Goal: Check status: Check status

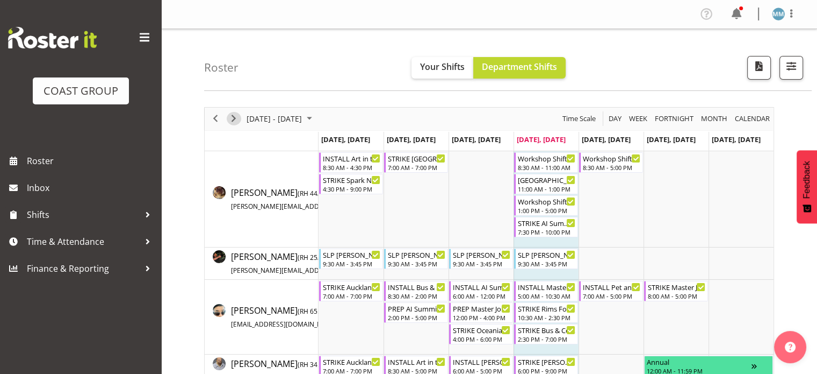
click at [230, 117] on span "Next" at bounding box center [233, 118] width 13 height 13
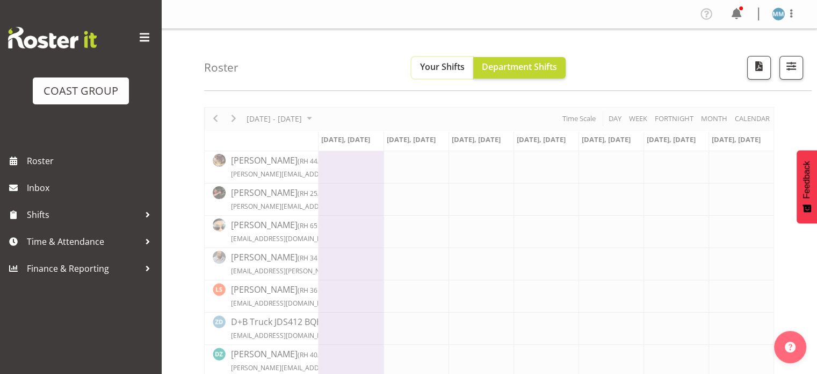
click at [446, 62] on span "Your Shifts" at bounding box center [442, 67] width 45 height 12
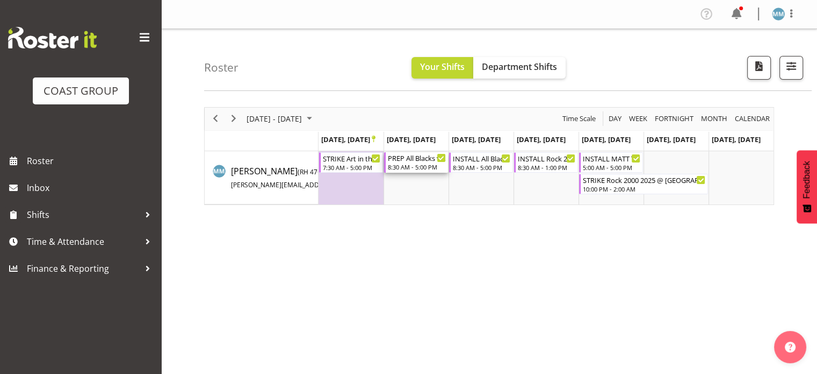
click at [414, 158] on div "PREP All Blacks v [GEOGRAPHIC_DATA] 2025 @ The Workshop" at bounding box center [417, 157] width 58 height 11
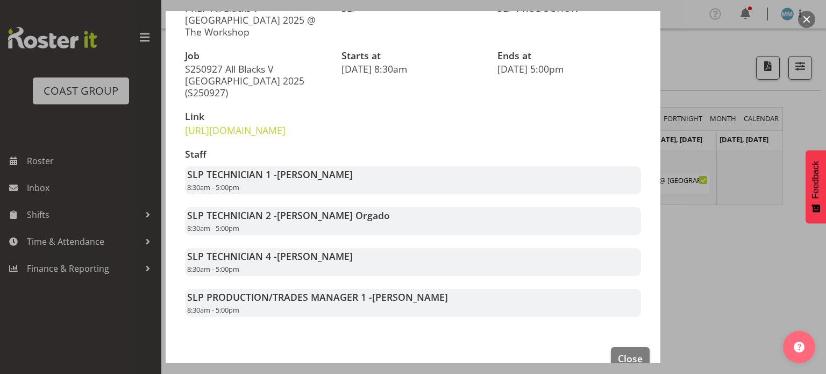
scroll to position [151, 0]
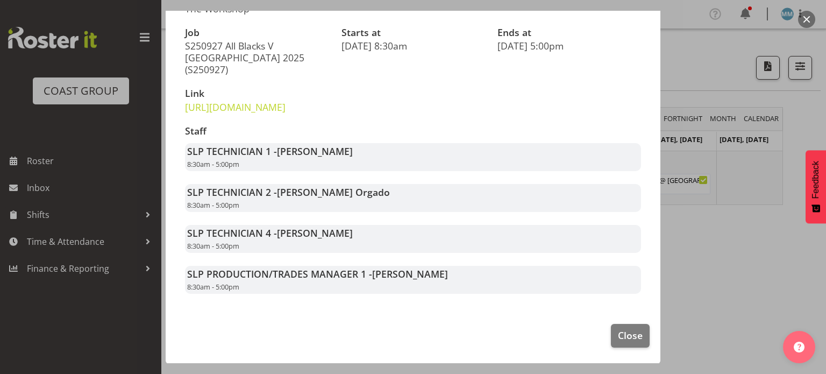
click at [718, 262] on div at bounding box center [413, 187] width 826 height 374
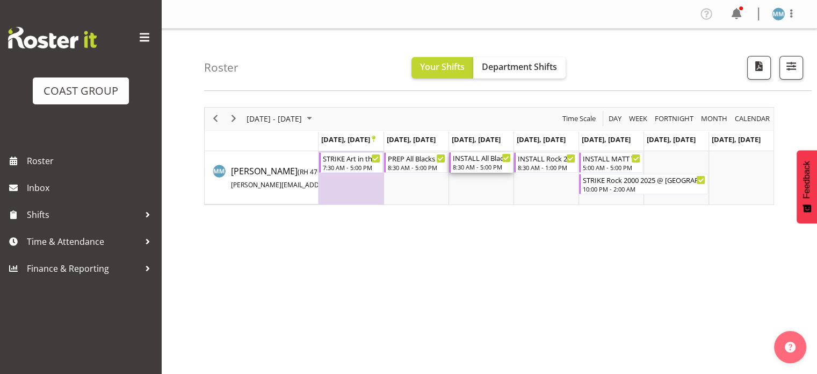
click at [483, 164] on div "8:30 AM - 5:00 PM" at bounding box center [482, 166] width 58 height 9
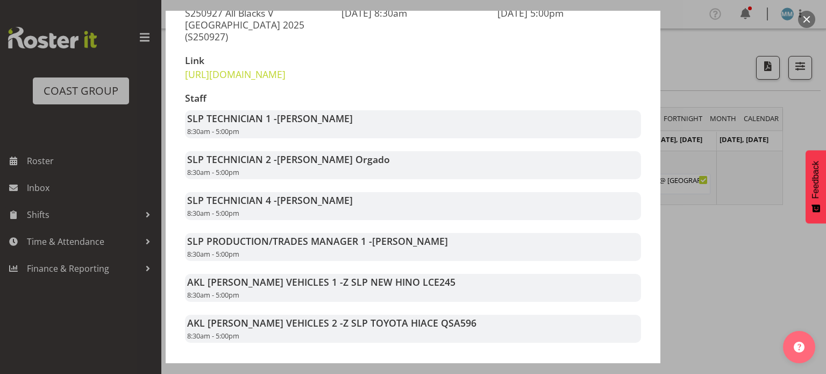
scroll to position [245, 0]
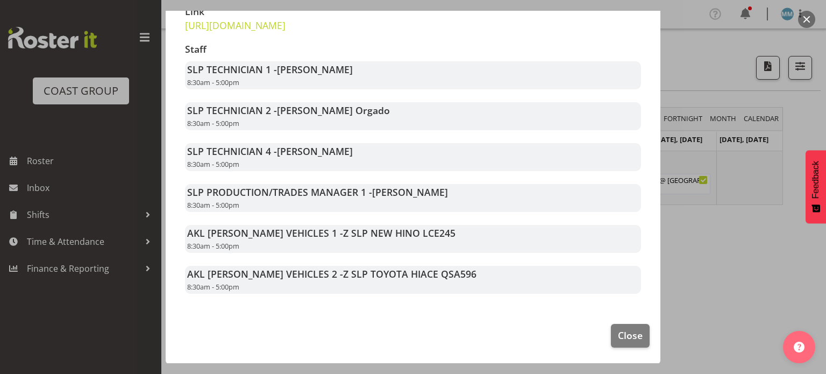
click at [748, 260] on div at bounding box center [413, 187] width 826 height 374
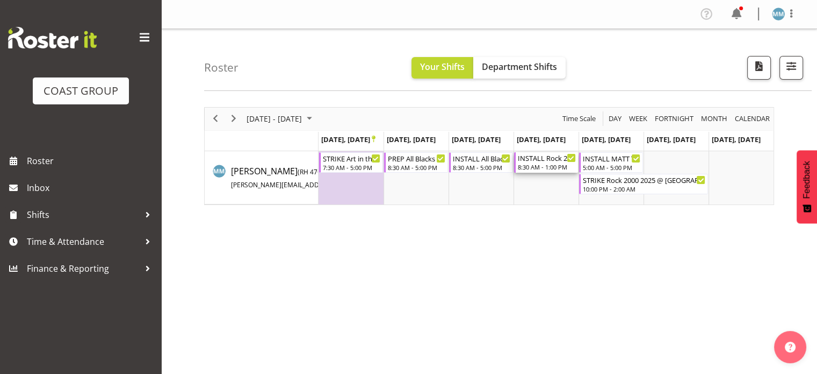
click at [542, 163] on div "8:30 AM - 1:00 PM" at bounding box center [547, 166] width 58 height 9
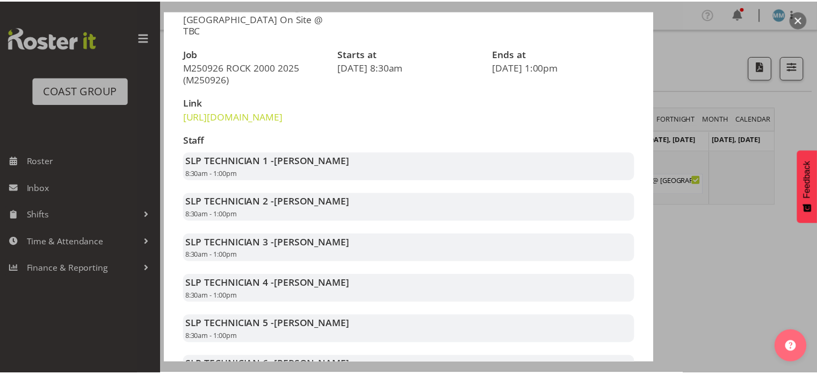
scroll to position [99, 0]
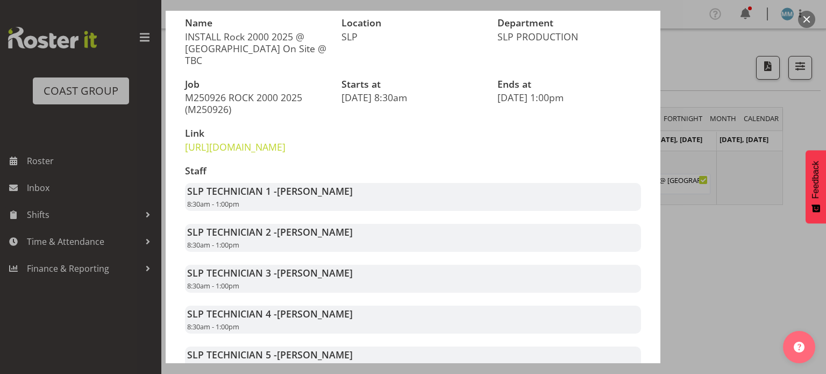
click at [748, 231] on div at bounding box center [413, 187] width 826 height 374
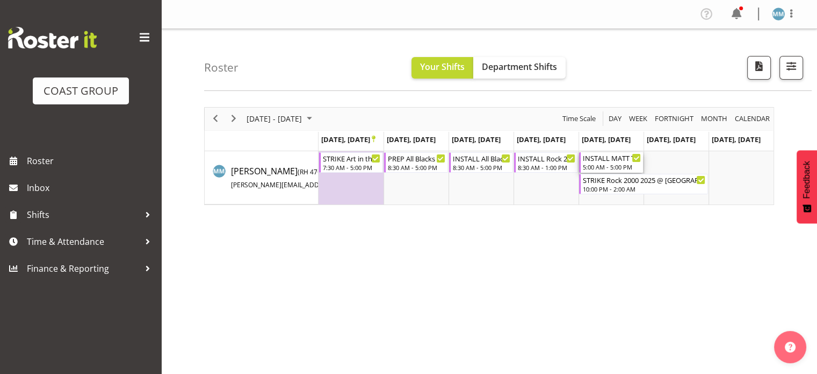
click at [605, 159] on div "INSTALL MATT TAKE TRUCK Waikato Home Show 2025 @ [GEOGRAPHIC_DATA] on site @ 07…" at bounding box center [612, 157] width 58 height 11
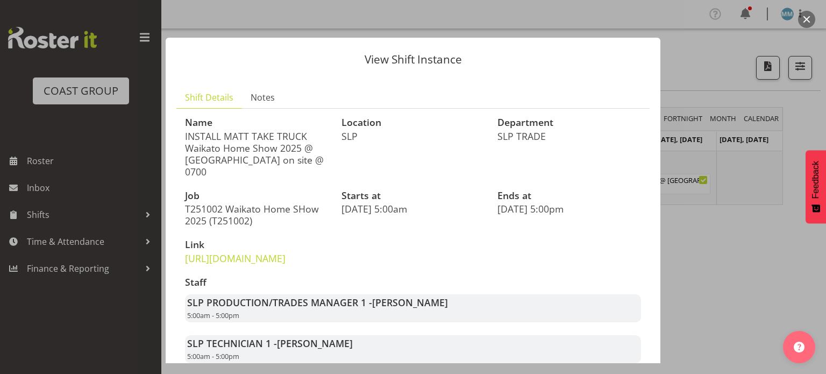
click at [750, 220] on div at bounding box center [413, 187] width 826 height 374
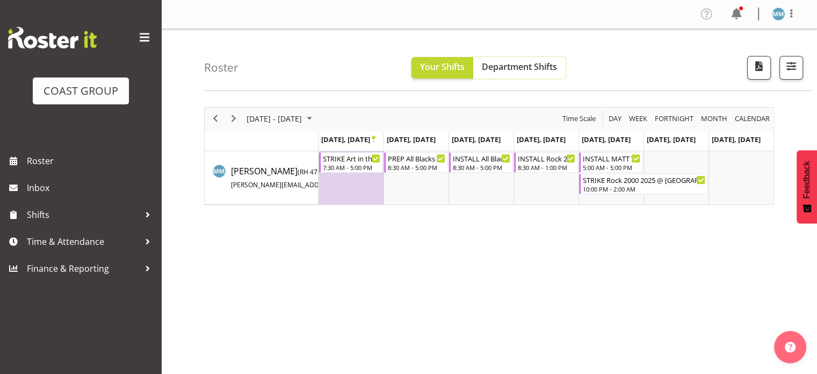
click at [504, 57] on button "Department Shifts" at bounding box center [520, 67] width 92 height 21
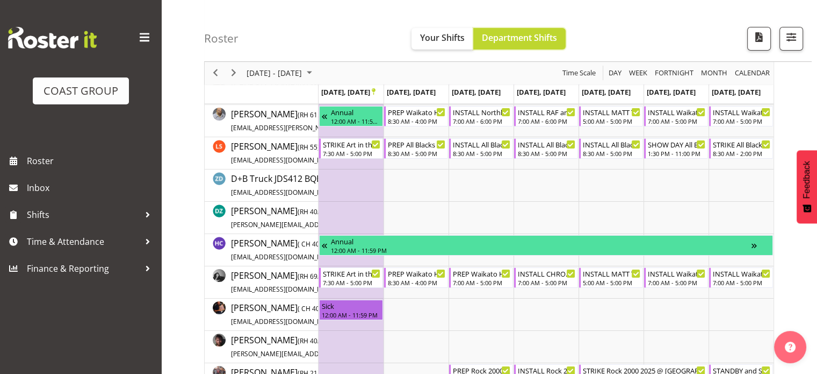
scroll to position [107, 0]
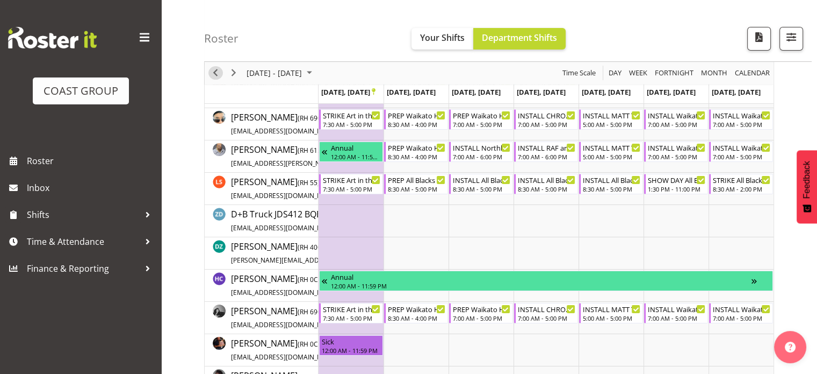
drag, startPoint x: 217, startPoint y: 73, endPoint x: 336, endPoint y: 171, distance: 154.6
click at [217, 73] on span "Previous" at bounding box center [215, 73] width 13 height 13
